Goal: Information Seeking & Learning: Understand process/instructions

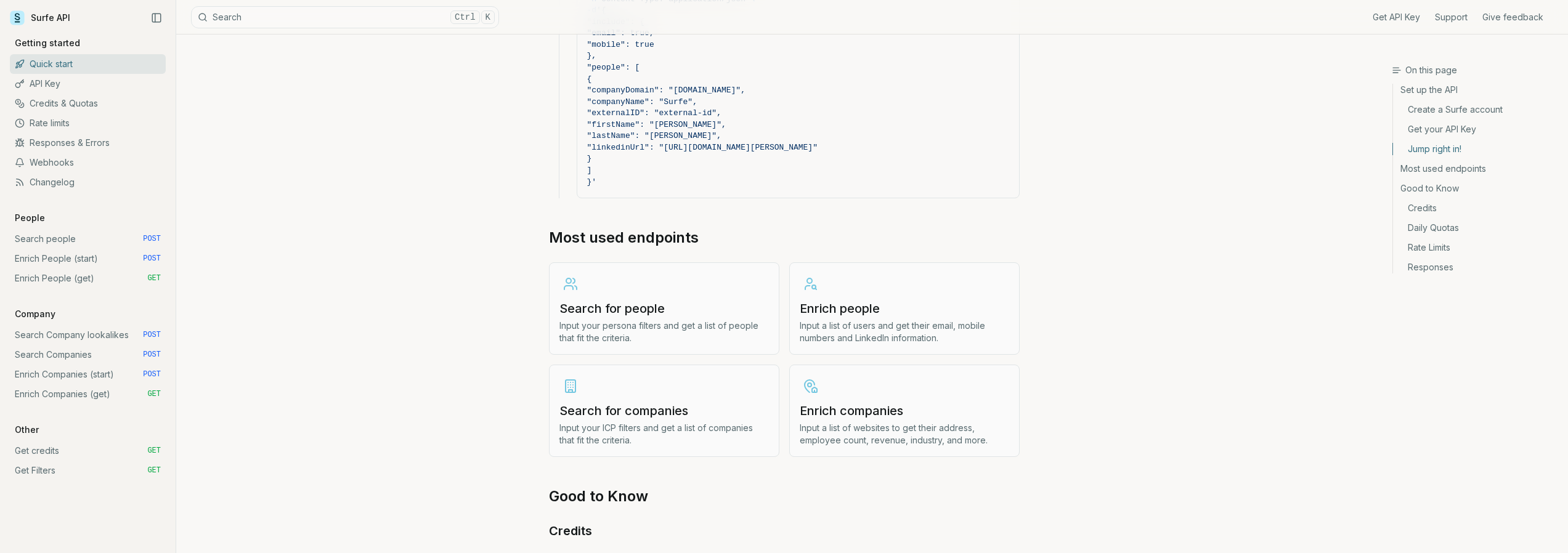
scroll to position [1294, 0]
click at [611, 323] on p "Input your persona filters and get a list of people that fit the criteria." at bounding box center [664, 330] width 210 height 25
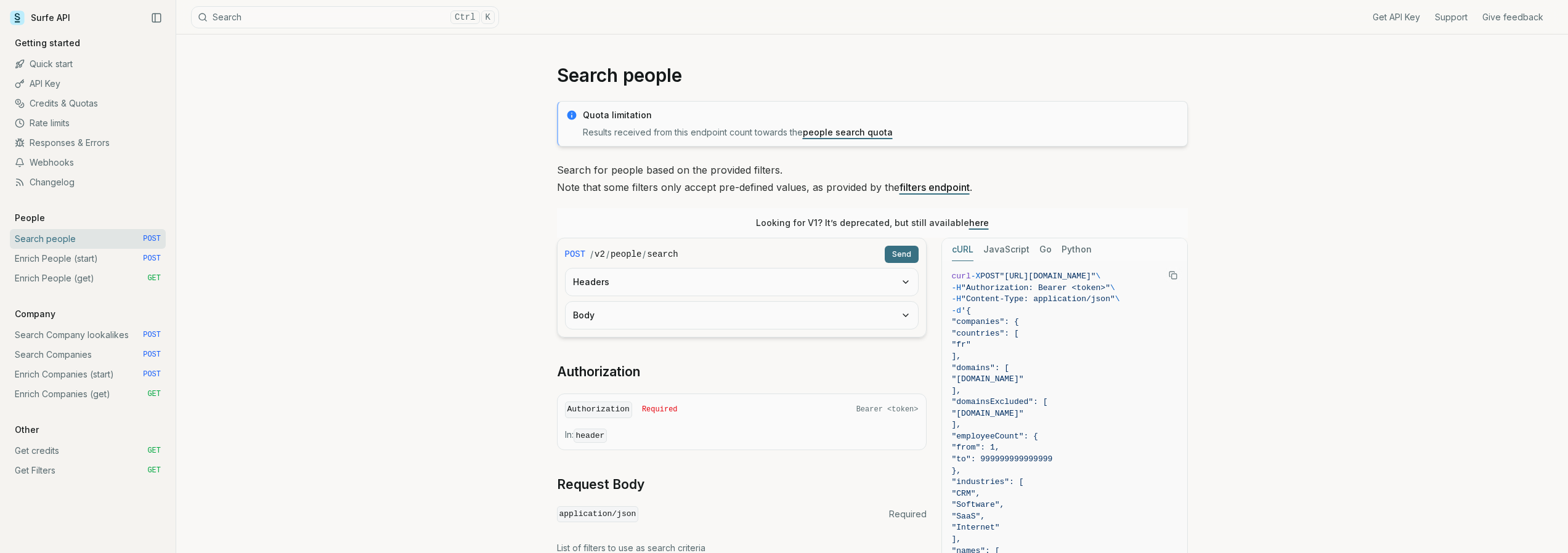
click at [631, 282] on button "Headers" at bounding box center [741, 282] width 352 height 27
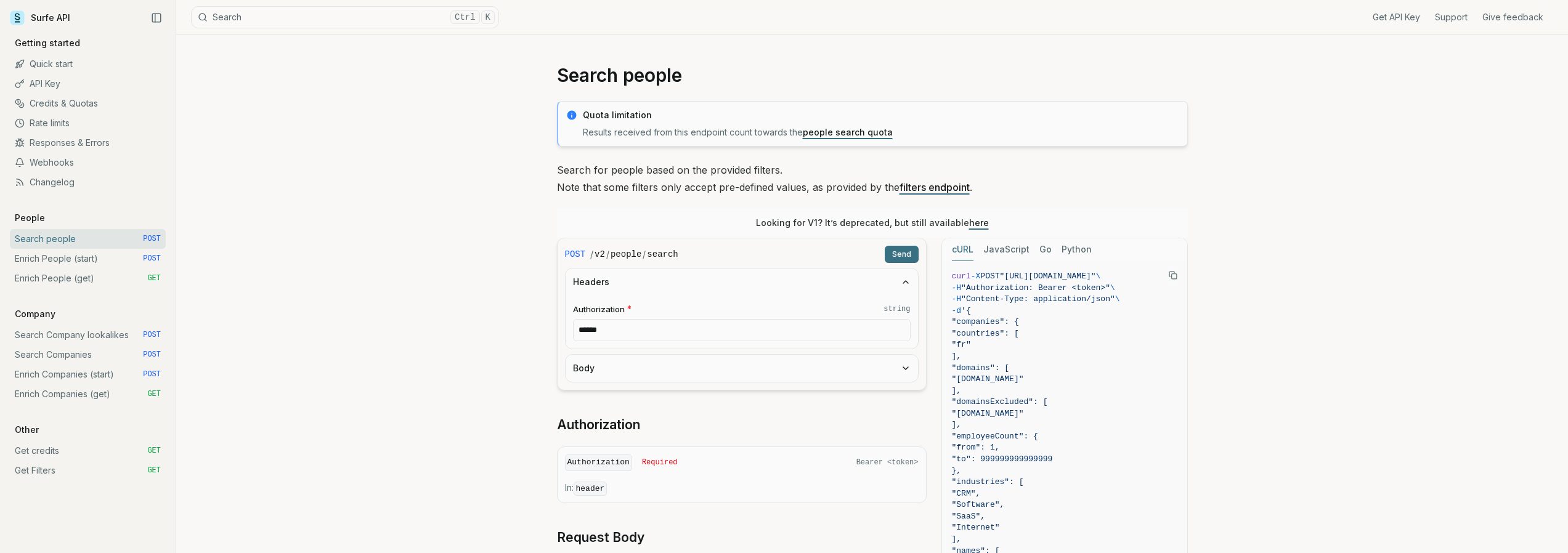
click at [620, 282] on button "Headers" at bounding box center [741, 282] width 352 height 27
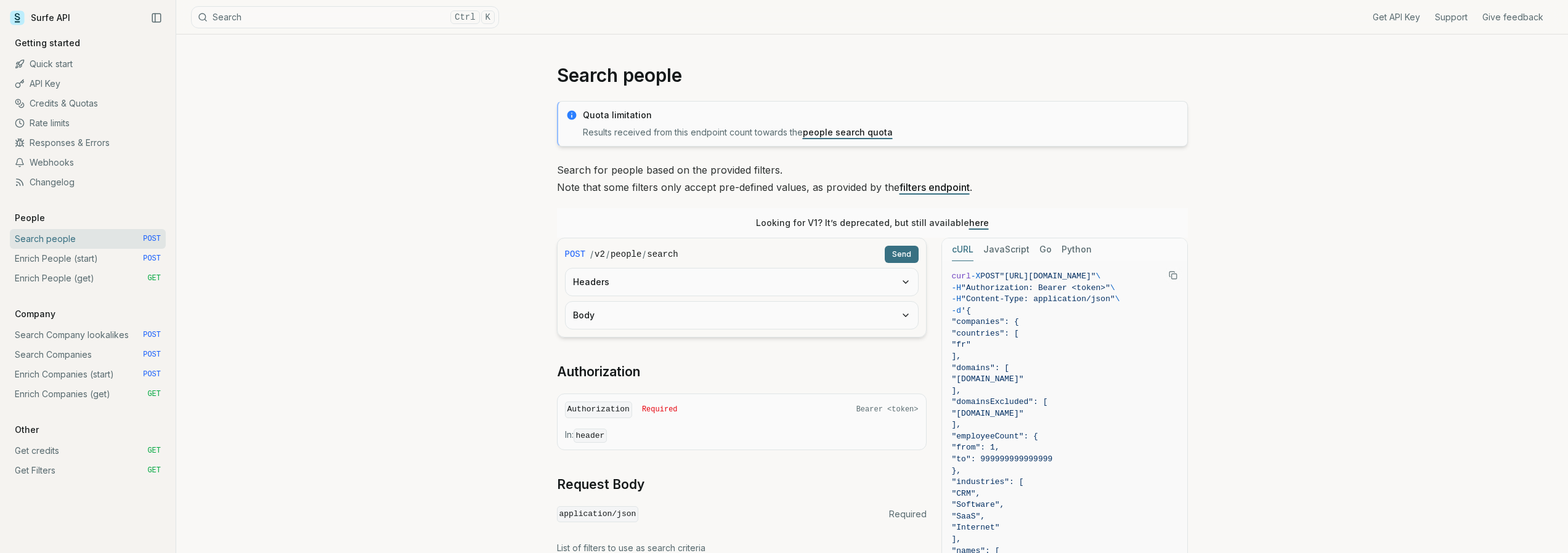
click at [604, 314] on button "Body" at bounding box center [741, 315] width 352 height 27
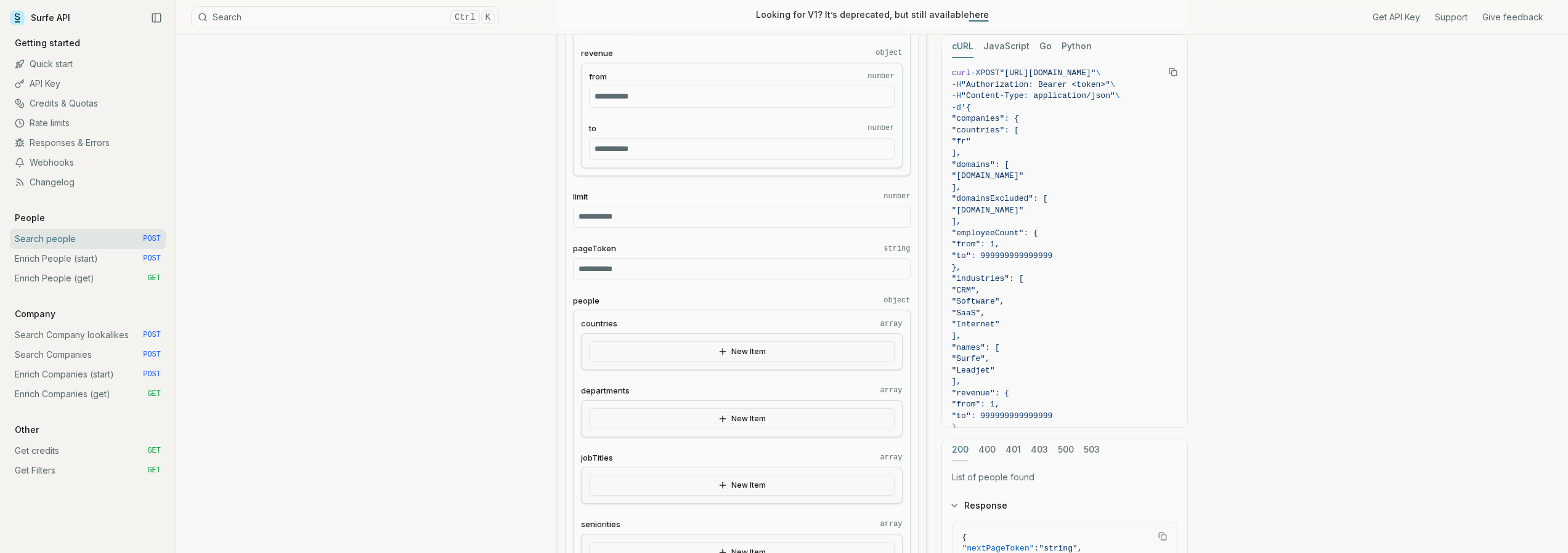
scroll to position [801, 0]
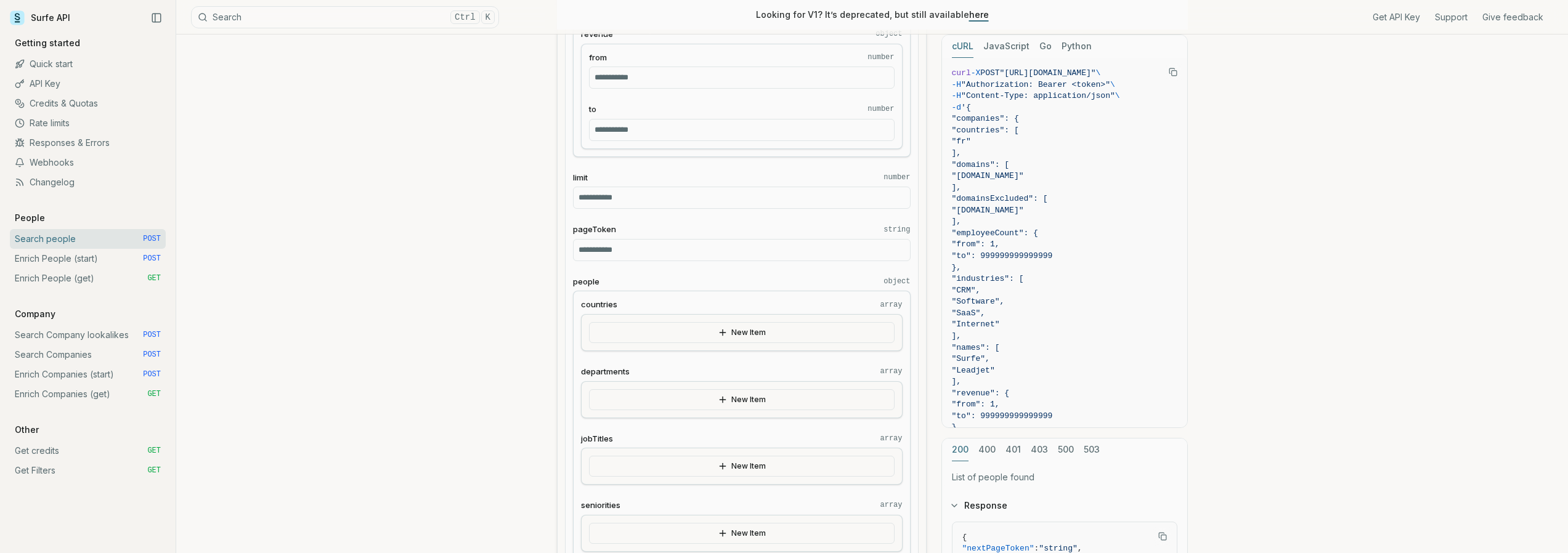
click at [641, 252] on input "pageToken string" at bounding box center [742, 250] width 338 height 22
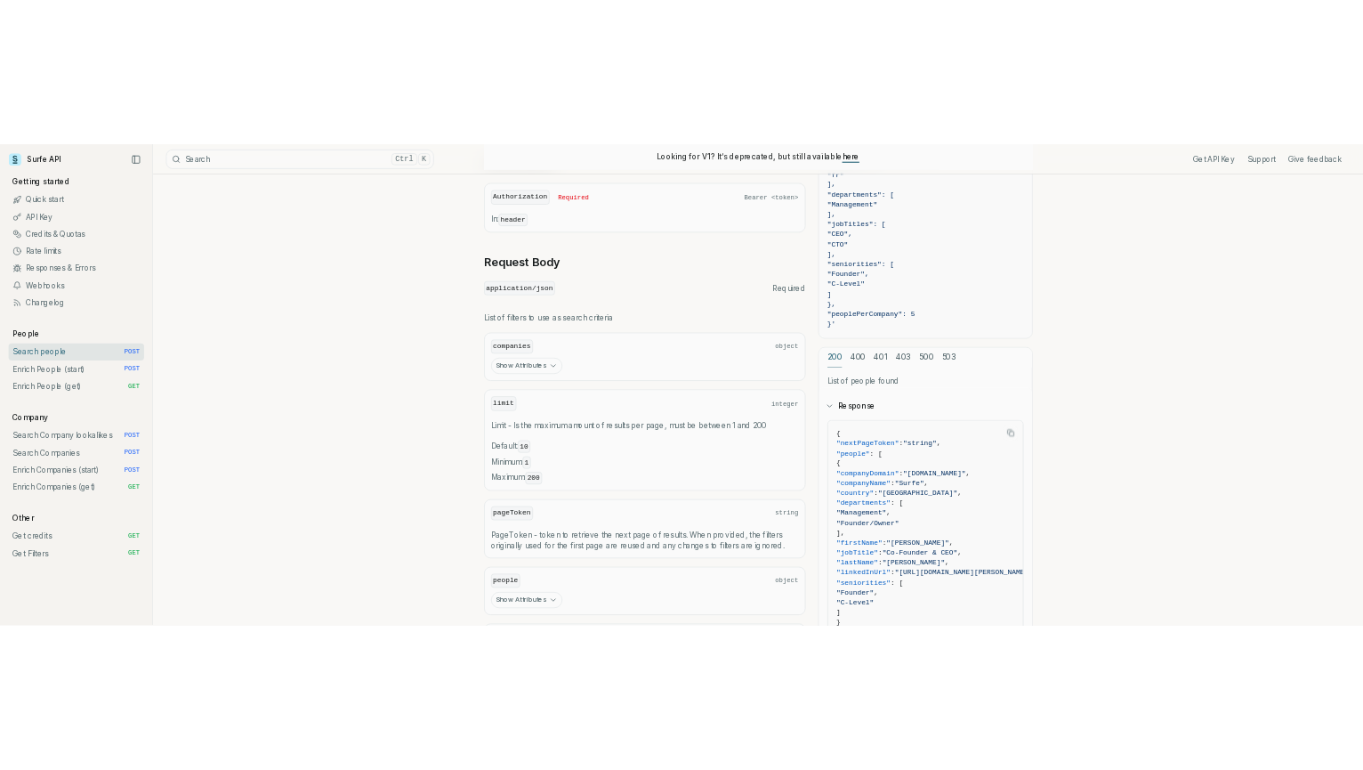
scroll to position [2346, 0]
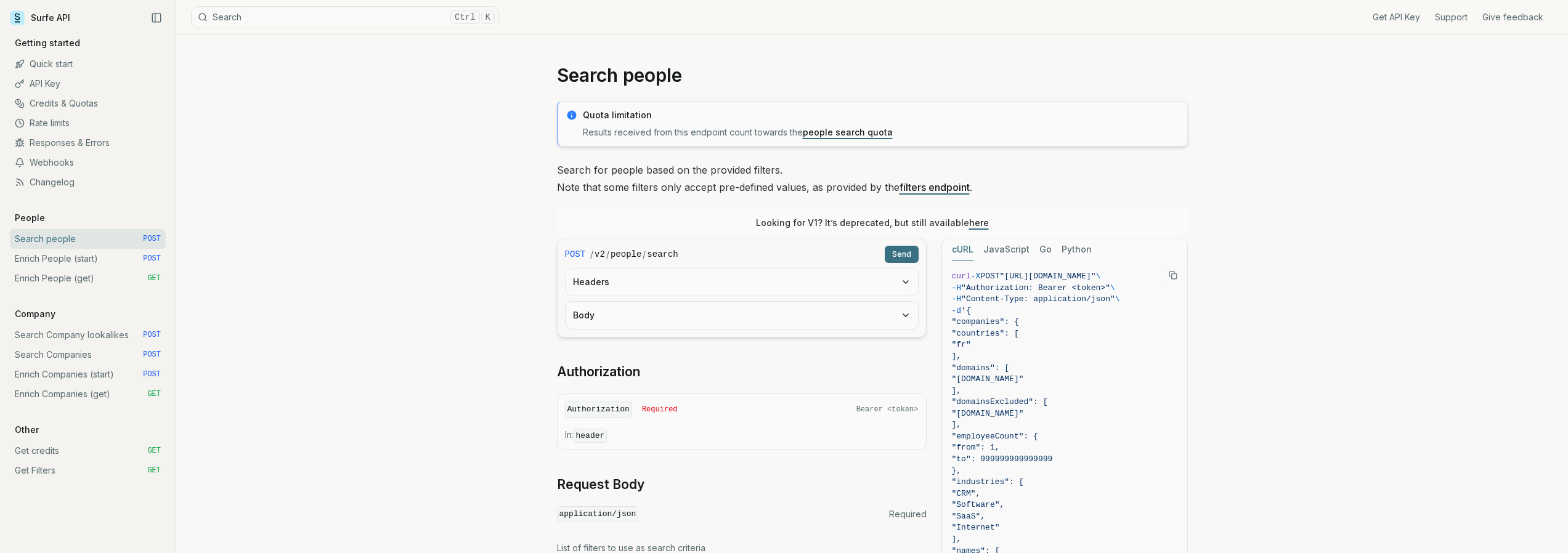
click at [908, 280] on icon "button" at bounding box center [905, 282] width 10 height 10
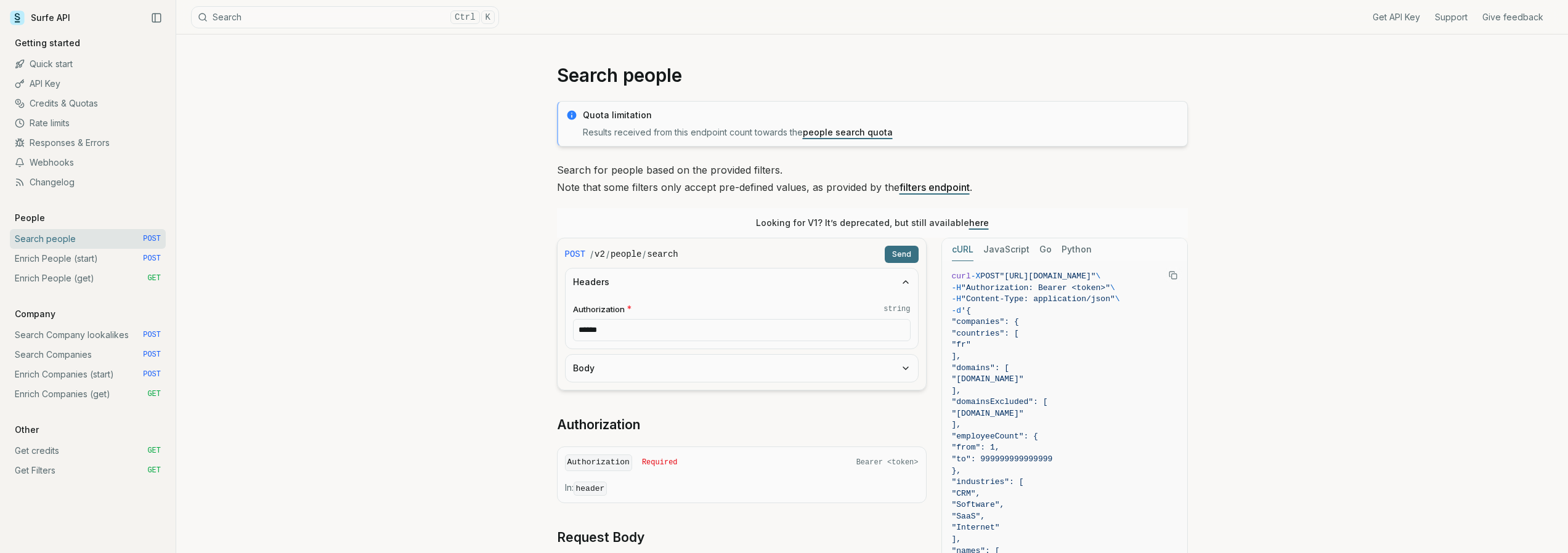
click at [908, 280] on icon "button" at bounding box center [905, 282] width 10 height 10
